Goal: Task Accomplishment & Management: Manage account settings

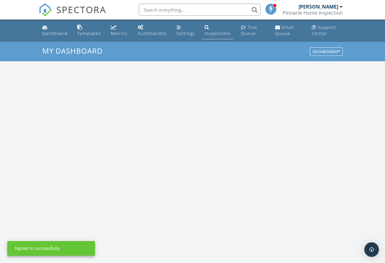
scroll to position [563, 394]
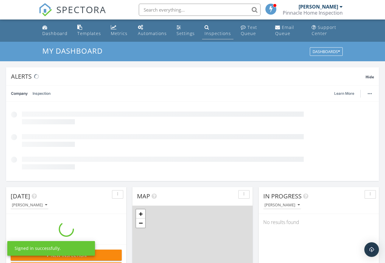
click at [220, 31] on div "Inspections" at bounding box center [218, 33] width 26 height 6
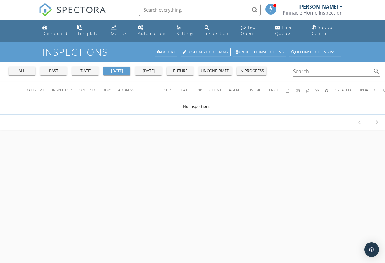
click at [26, 69] on div "all" at bounding box center [22, 71] width 22 height 6
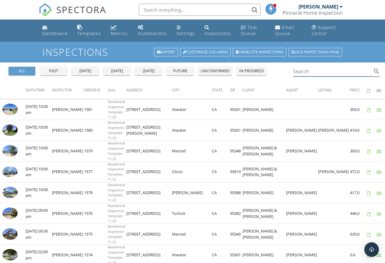
click at [300, 72] on input "Search" at bounding box center [332, 71] width 79 height 10
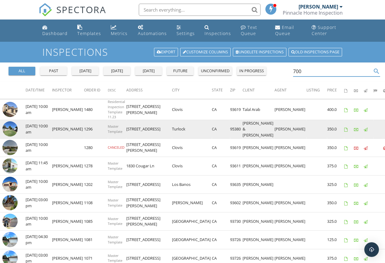
type input "700"
click at [146, 132] on td "700 S Berkeley Ave" at bounding box center [149, 129] width 46 height 19
click at [9, 129] on img at bounding box center [9, 128] width 15 height 15
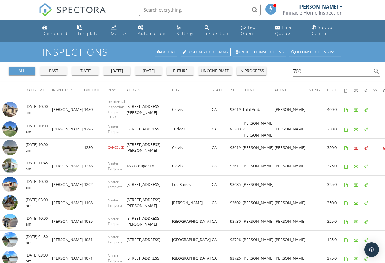
click at [334, 6] on div "[PERSON_NAME]" at bounding box center [319, 7] width 40 height 6
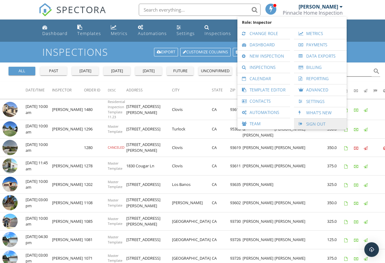
click at [321, 124] on link "Sign Out" at bounding box center [320, 123] width 47 height 11
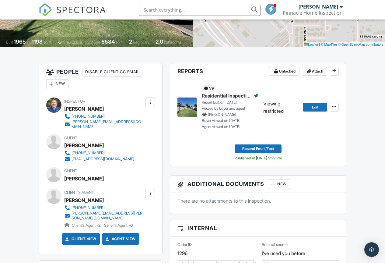
scroll to position [91, 0]
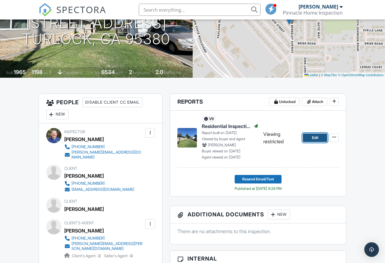
click at [320, 140] on link "Edit" at bounding box center [315, 137] width 24 height 9
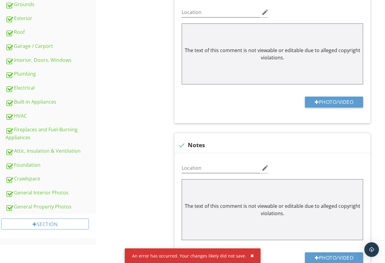
scroll to position [213, 0]
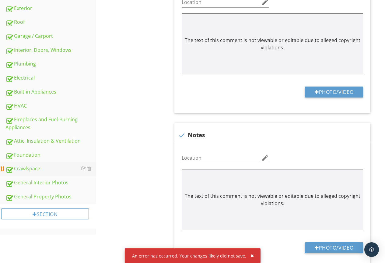
click at [37, 168] on div "Crawlspace" at bounding box center [50, 169] width 91 height 8
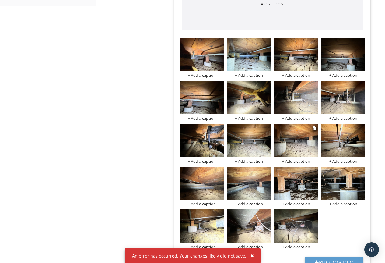
scroll to position [426, 0]
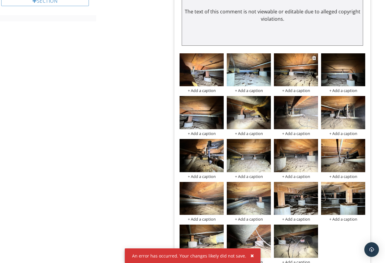
click at [300, 75] on img at bounding box center [296, 69] width 44 height 33
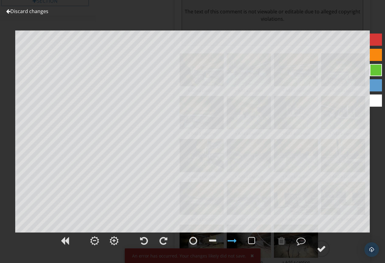
click at [17, 13] on link "Discard changes" at bounding box center [27, 11] width 42 height 7
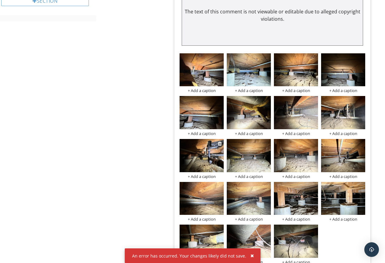
click at [211, 161] on img at bounding box center [202, 155] width 44 height 33
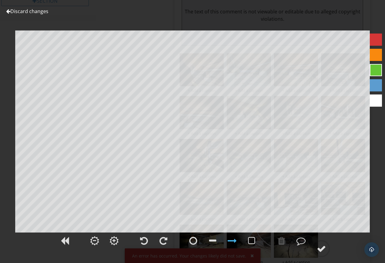
click at [28, 11] on link "Discard changes" at bounding box center [27, 11] width 42 height 7
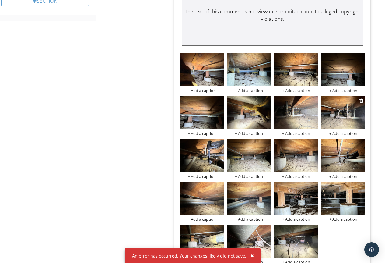
click at [342, 119] on img at bounding box center [343, 112] width 44 height 33
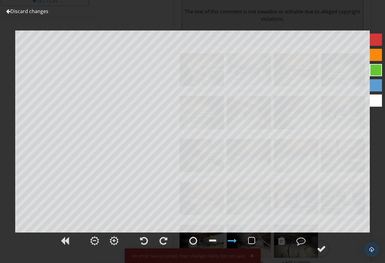
click at [19, 11] on link "Discard changes" at bounding box center [27, 11] width 42 height 7
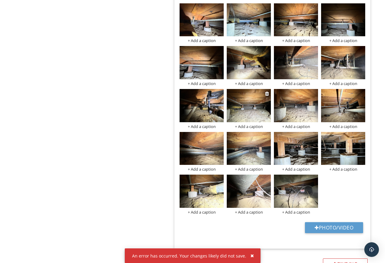
scroll to position [487, 0]
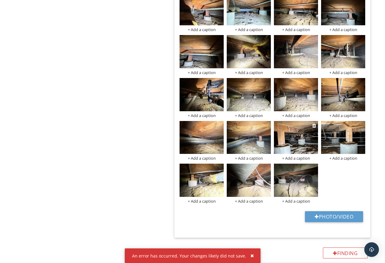
click at [304, 140] on img at bounding box center [296, 137] width 44 height 33
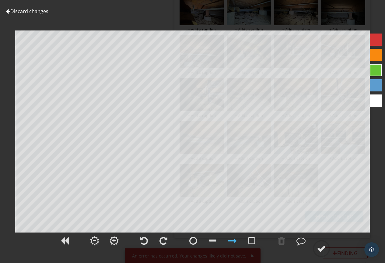
scroll to position [517, 0]
